Goal: Task Accomplishment & Management: Manage account settings

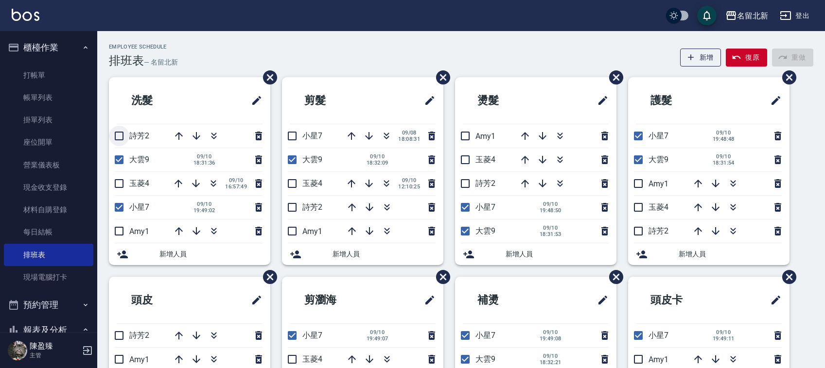
scroll to position [61, 0]
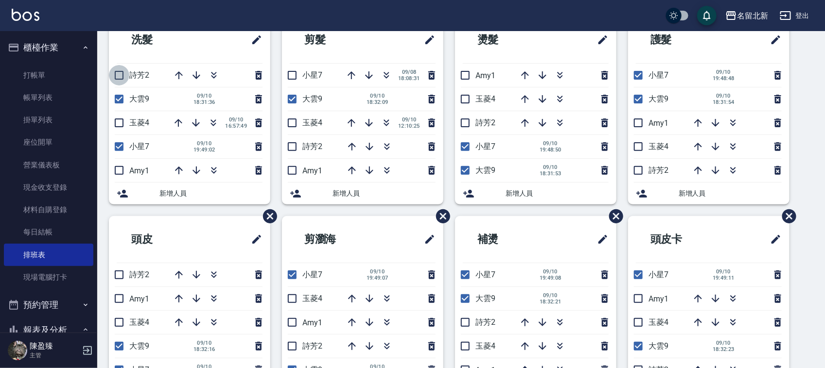
click at [122, 76] on input "checkbox" at bounding box center [119, 75] width 20 height 20
checkbox input "true"
click at [294, 154] on input "checkbox" at bounding box center [292, 147] width 20 height 20
checkbox input "true"
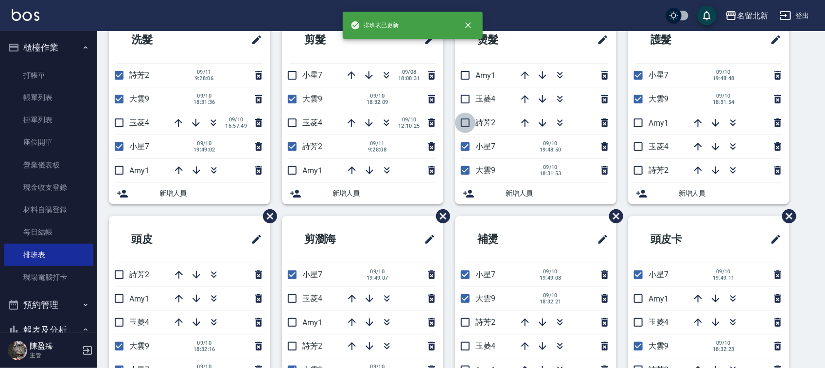
click at [468, 124] on input "checkbox" at bounding box center [465, 123] width 20 height 20
checkbox input "true"
click at [643, 174] on input "checkbox" at bounding box center [638, 170] width 20 height 20
checkbox input "true"
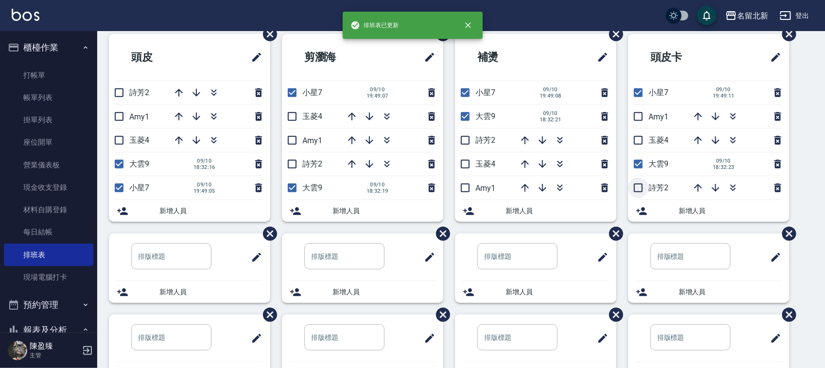
click at [638, 188] on input "checkbox" at bounding box center [638, 188] width 20 height 20
checkbox input "true"
click at [465, 142] on input "checkbox" at bounding box center [465, 140] width 20 height 20
checkbox input "true"
click at [285, 166] on input "checkbox" at bounding box center [292, 164] width 20 height 20
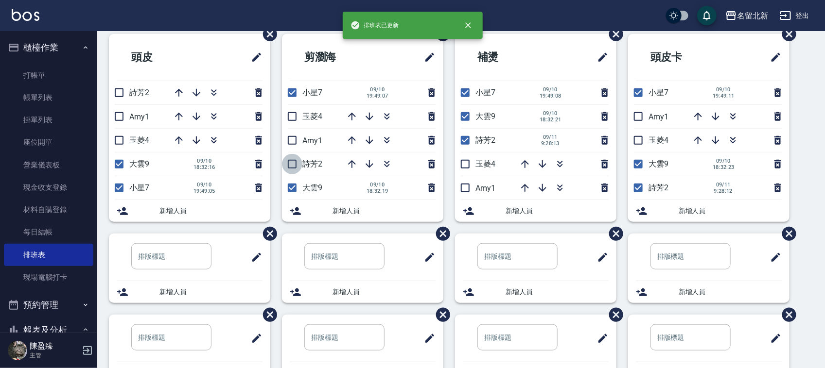
checkbox input "true"
click at [117, 98] on input "checkbox" at bounding box center [119, 93] width 20 height 20
checkbox input "true"
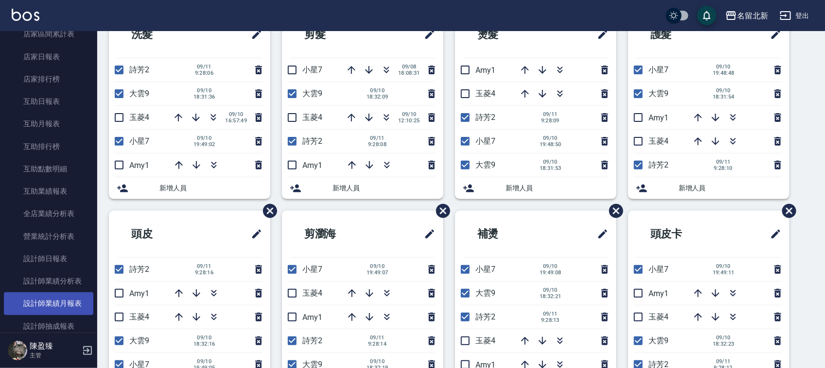
scroll to position [365, 0]
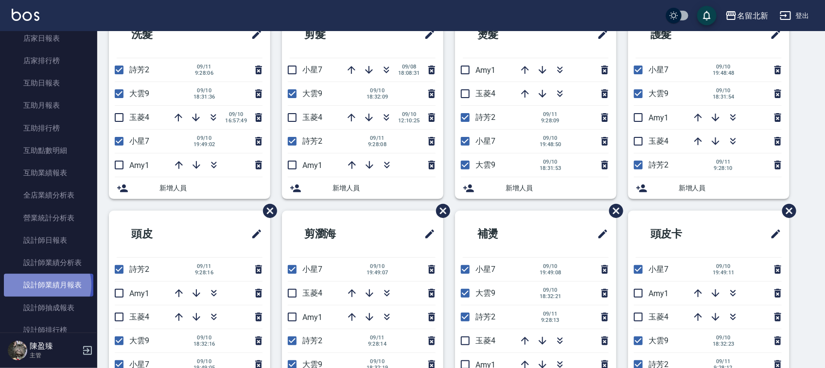
click at [47, 285] on link "設計師業績月報表" at bounding box center [48, 285] width 89 height 22
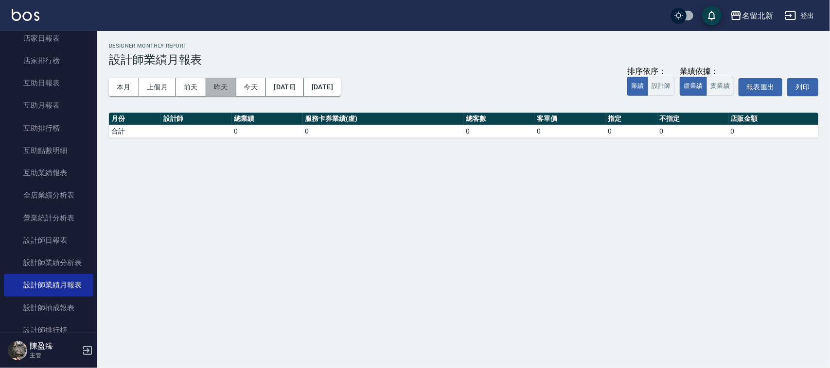
click at [226, 88] on button "昨天" at bounding box center [221, 87] width 30 height 18
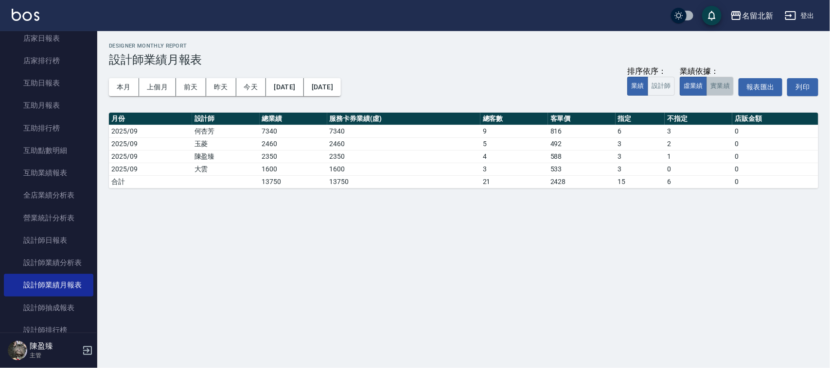
click at [720, 89] on button "實業績" at bounding box center [719, 86] width 27 height 19
click at [126, 88] on button "本月" at bounding box center [124, 87] width 30 height 18
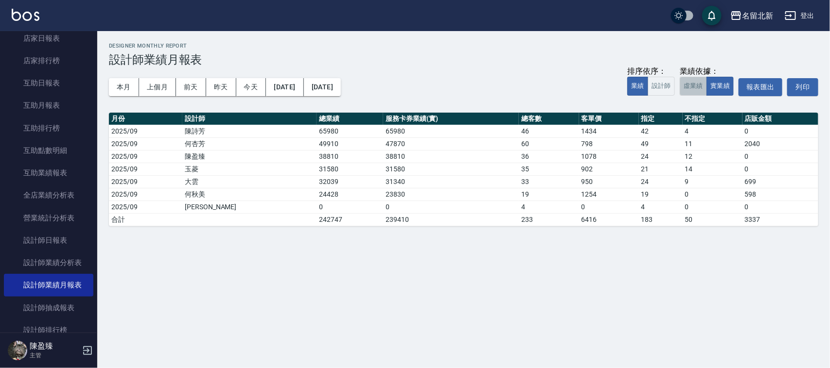
click at [693, 85] on button "虛業績" at bounding box center [692, 86] width 27 height 19
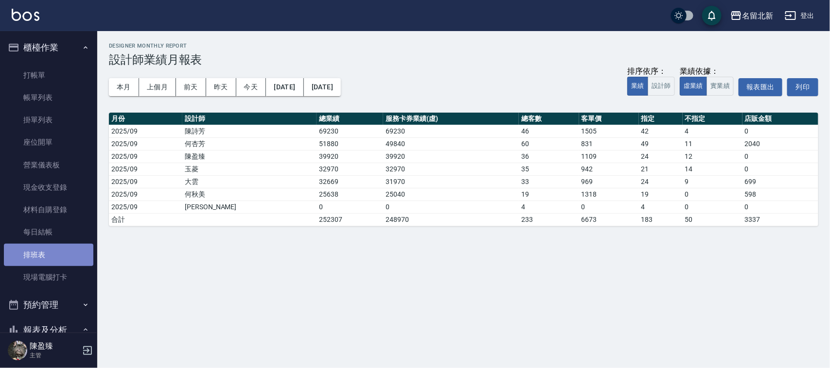
click at [59, 254] on link "排班表" at bounding box center [48, 255] width 89 height 22
